Goal: Find specific page/section

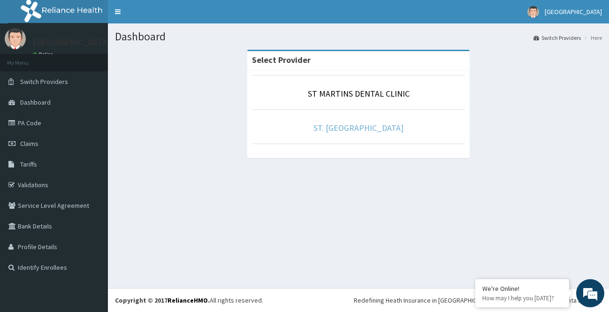
click at [371, 129] on link "ST. [GEOGRAPHIC_DATA]" at bounding box center [358, 127] width 90 height 11
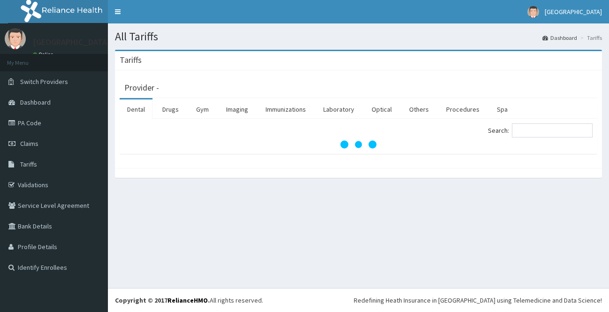
click at [451, 108] on link "Procedures" at bounding box center [463, 109] width 48 height 20
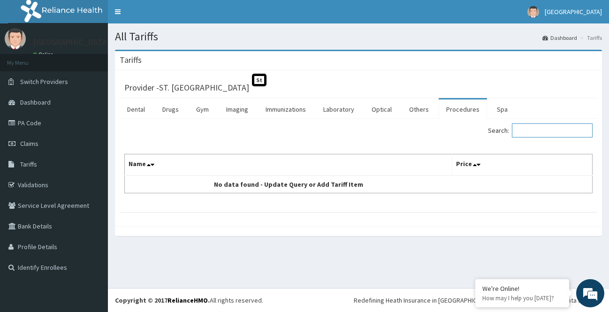
click at [525, 132] on input "Search:" at bounding box center [552, 130] width 81 height 14
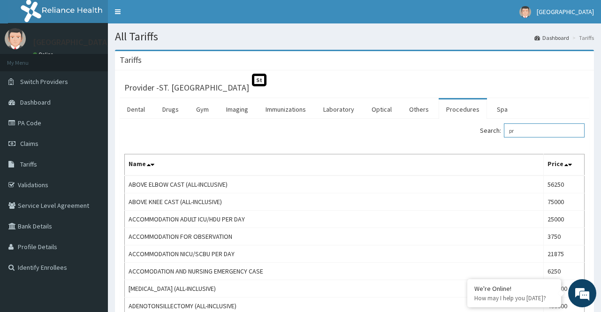
type input "p"
type input "semi pri"
